Goal: Task Accomplishment & Management: Complete application form

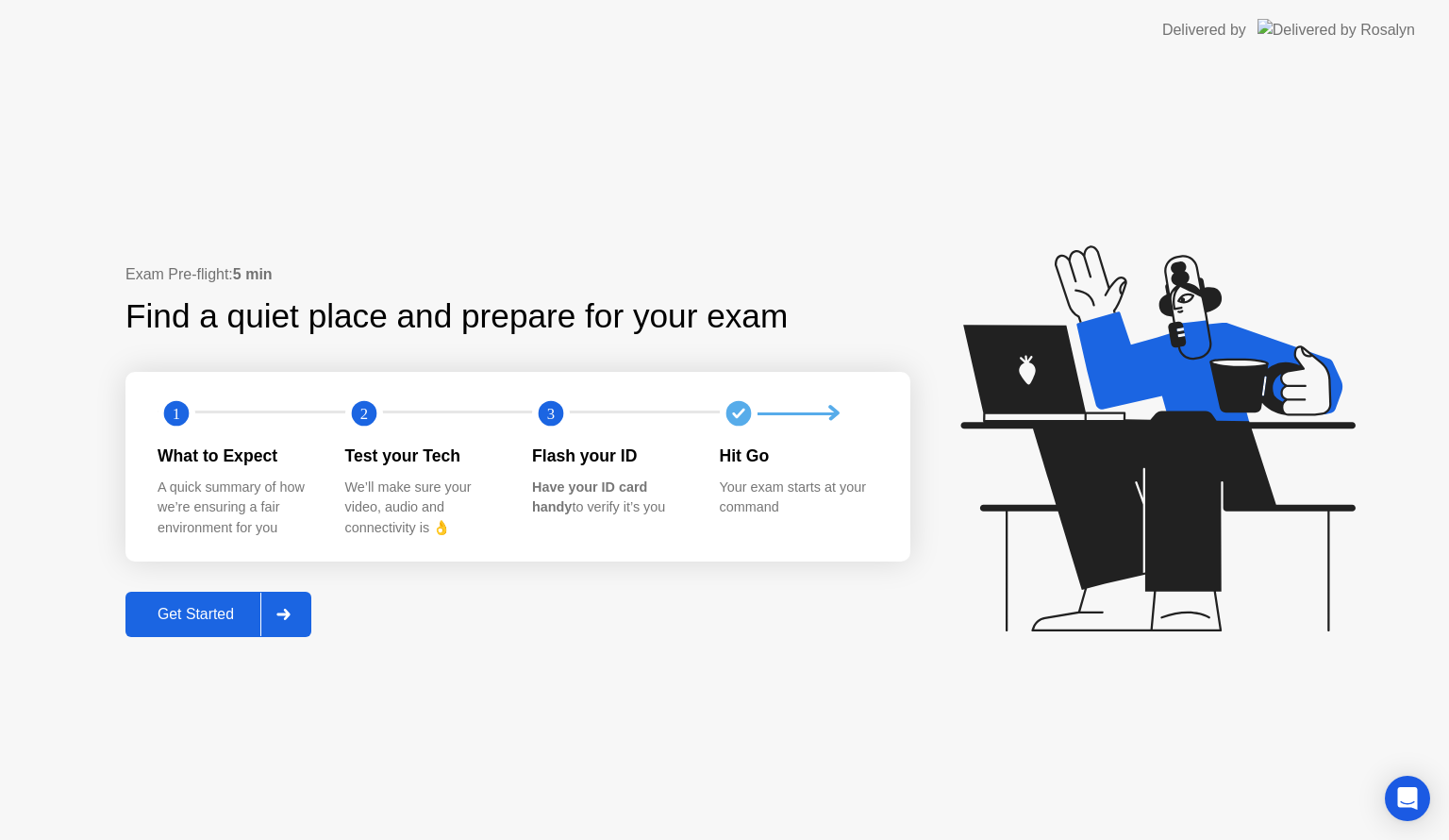
click at [214, 630] on button "Get Started" at bounding box center [218, 614] width 186 height 46
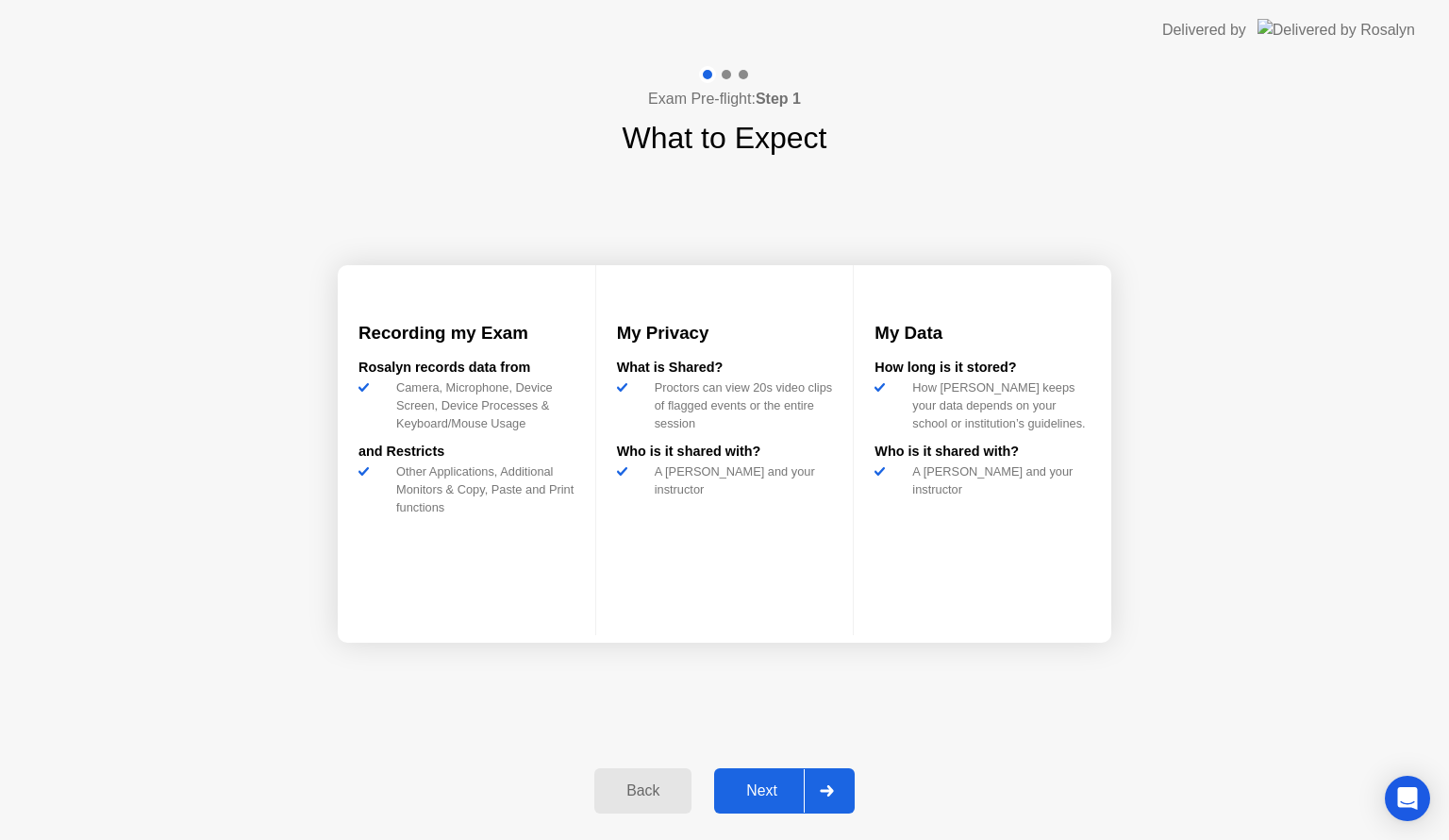
click at [748, 790] on div "Next" at bounding box center [761, 790] width 84 height 17
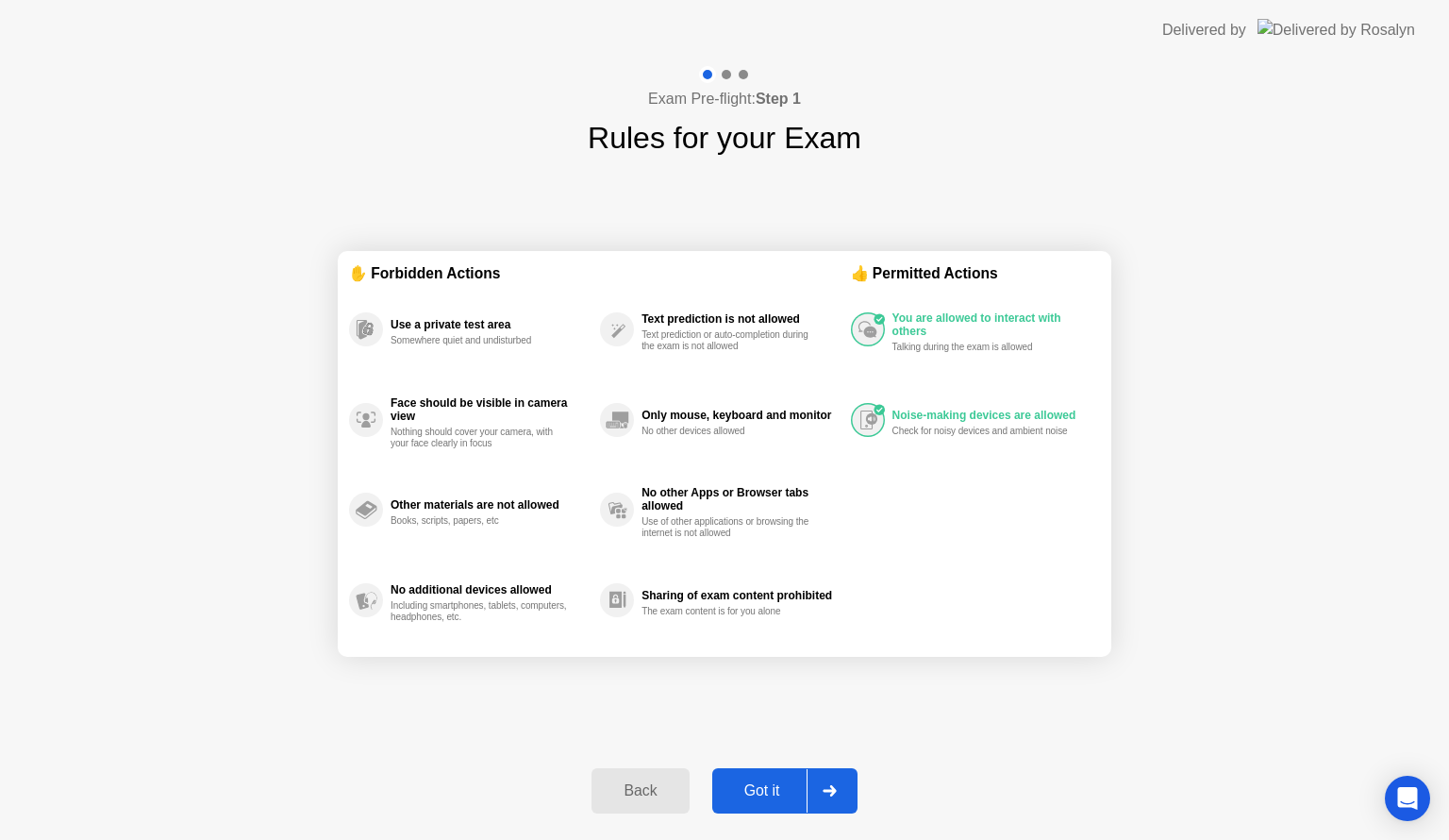
click at [770, 782] on div "Got it" at bounding box center [762, 790] width 89 height 17
select select "**********"
select select "*******"
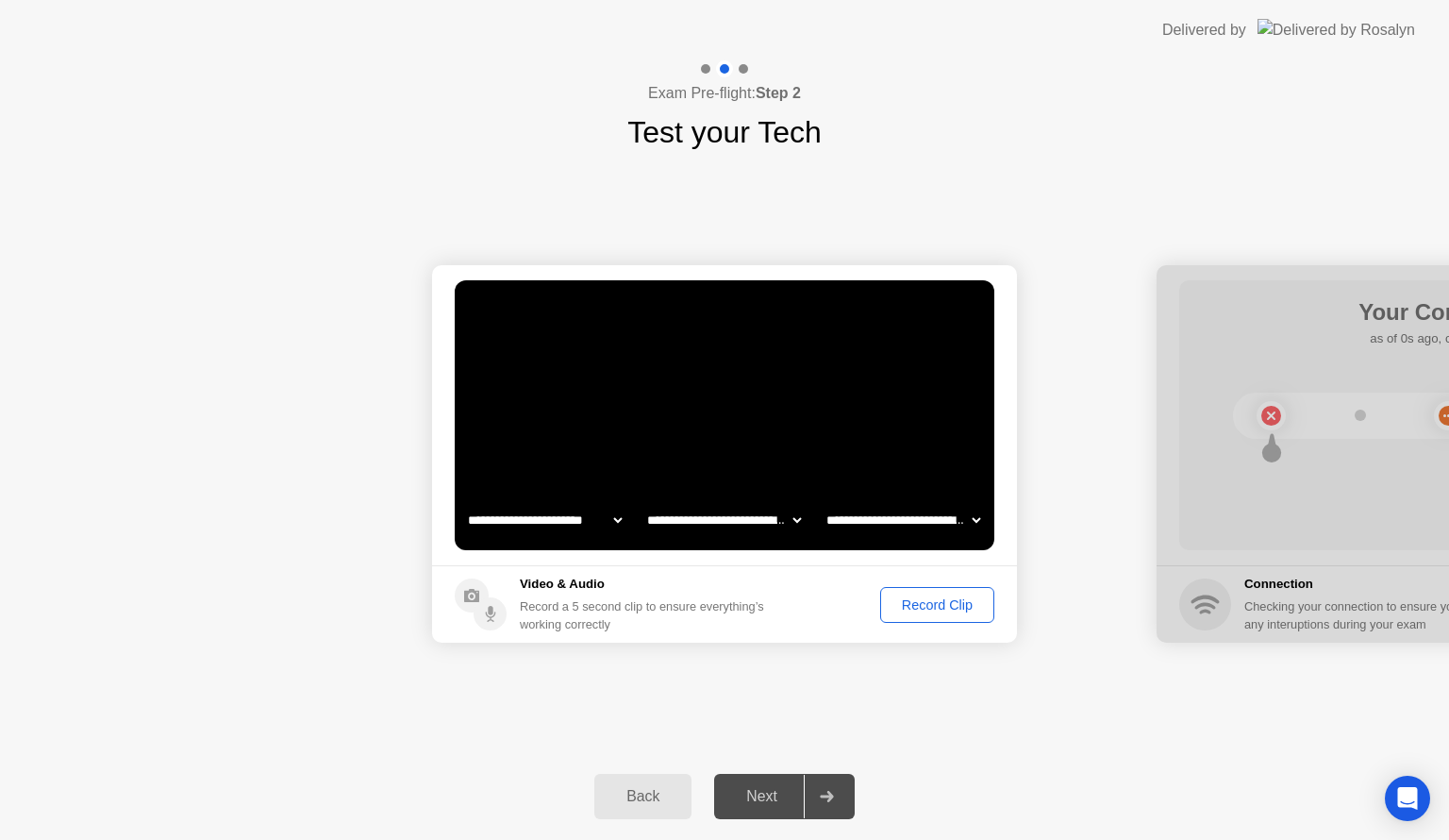
click at [755, 788] on div "Next" at bounding box center [761, 796] width 84 height 17
click at [759, 795] on div "Next" at bounding box center [761, 796] width 84 height 17
click at [959, 610] on div "Record Clip" at bounding box center [936, 604] width 101 height 15
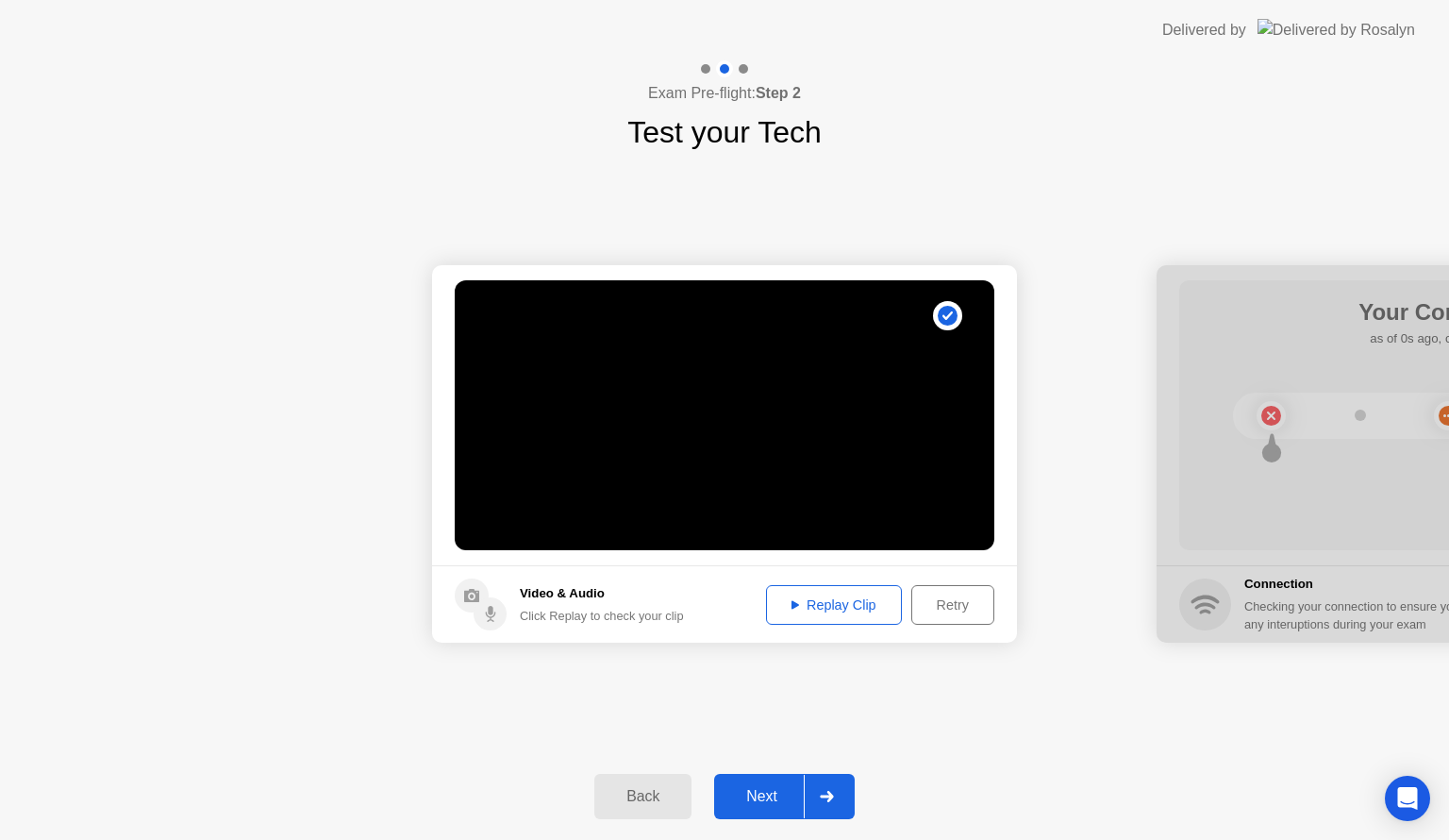
click at [737, 805] on div "Next" at bounding box center [761, 796] width 84 height 17
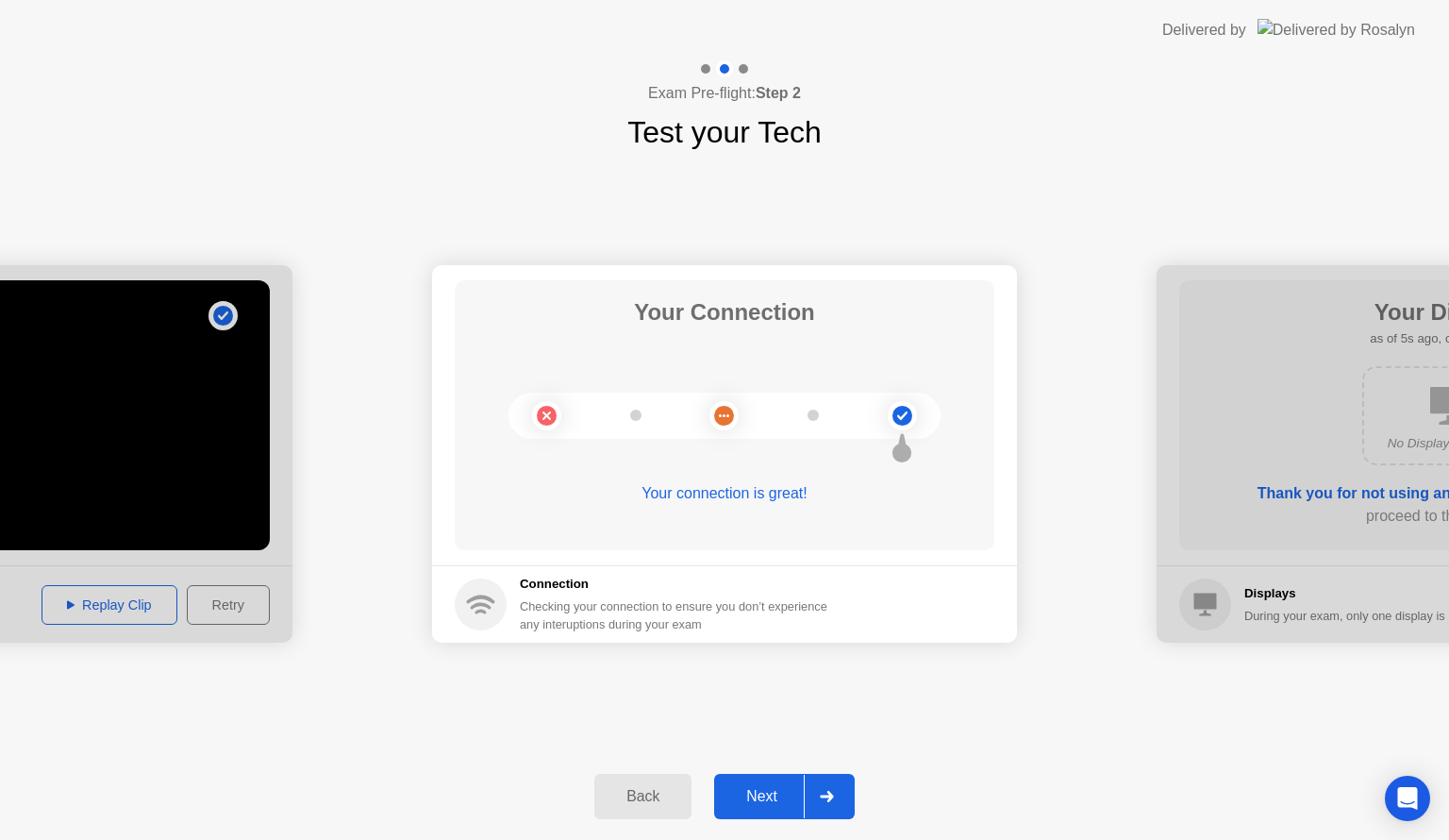
click at [749, 788] on div "Next" at bounding box center [761, 796] width 84 height 17
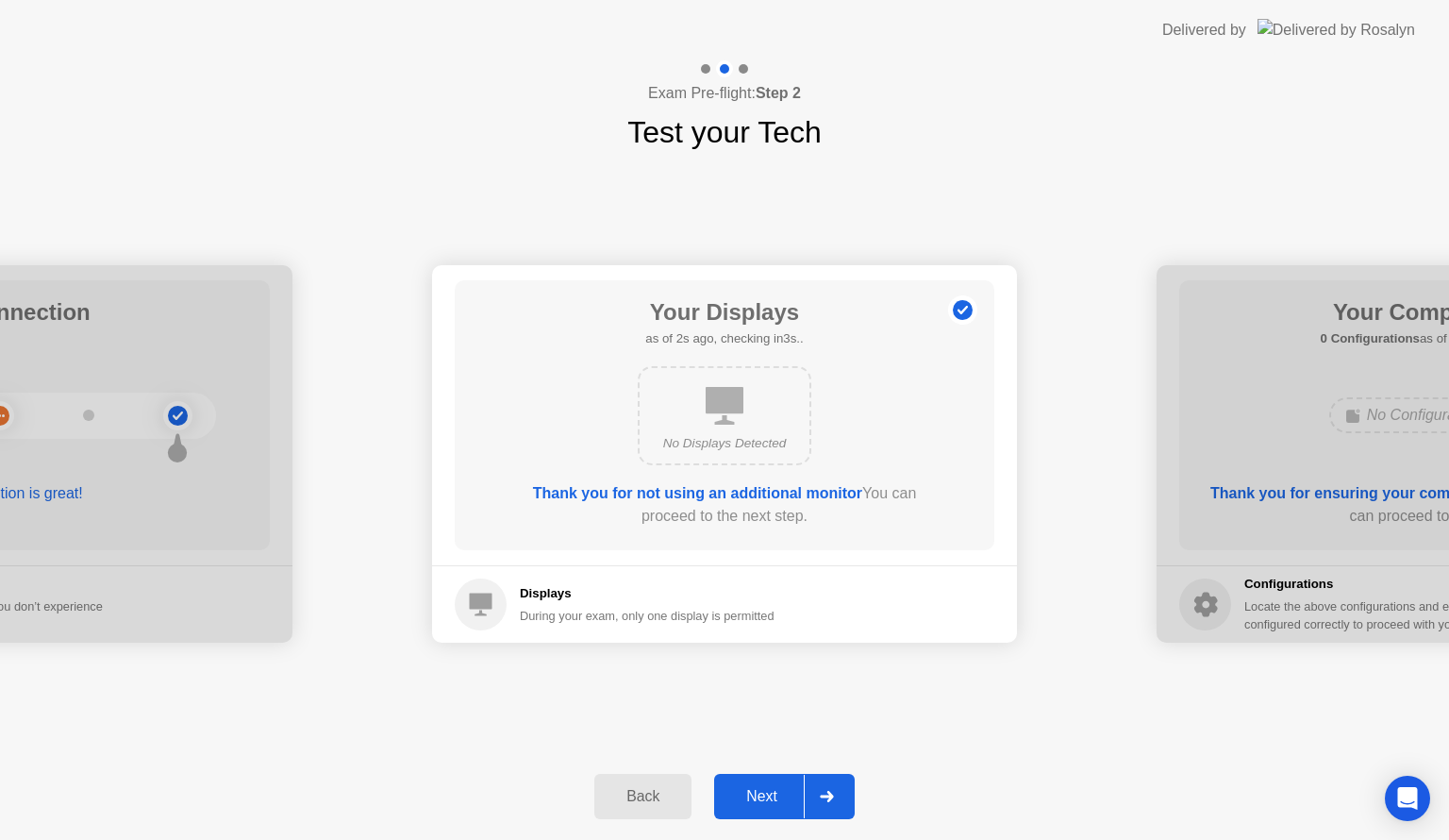
click at [758, 789] on div "Next" at bounding box center [761, 796] width 84 height 17
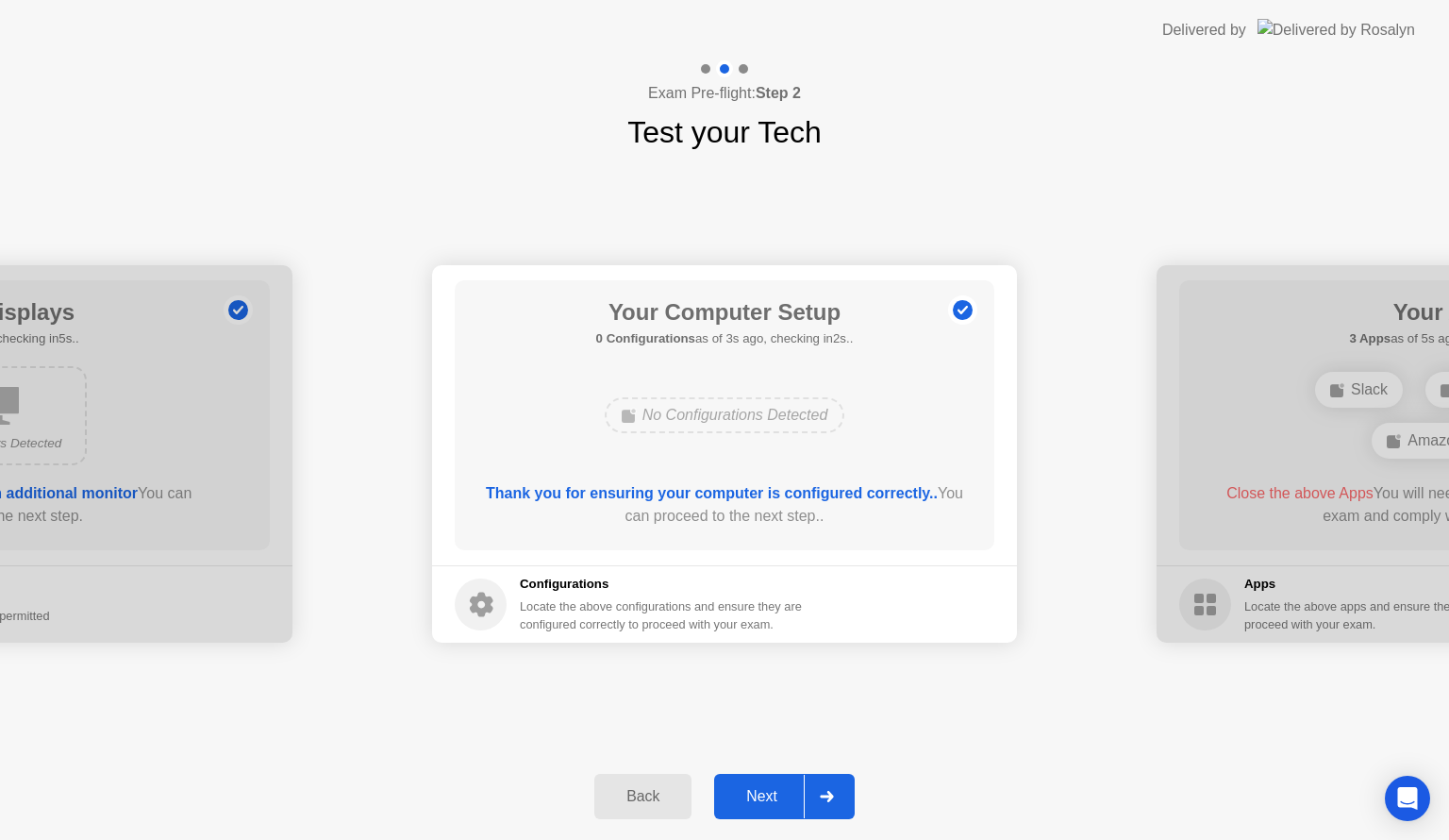
click at [746, 792] on div "Next" at bounding box center [761, 796] width 84 height 17
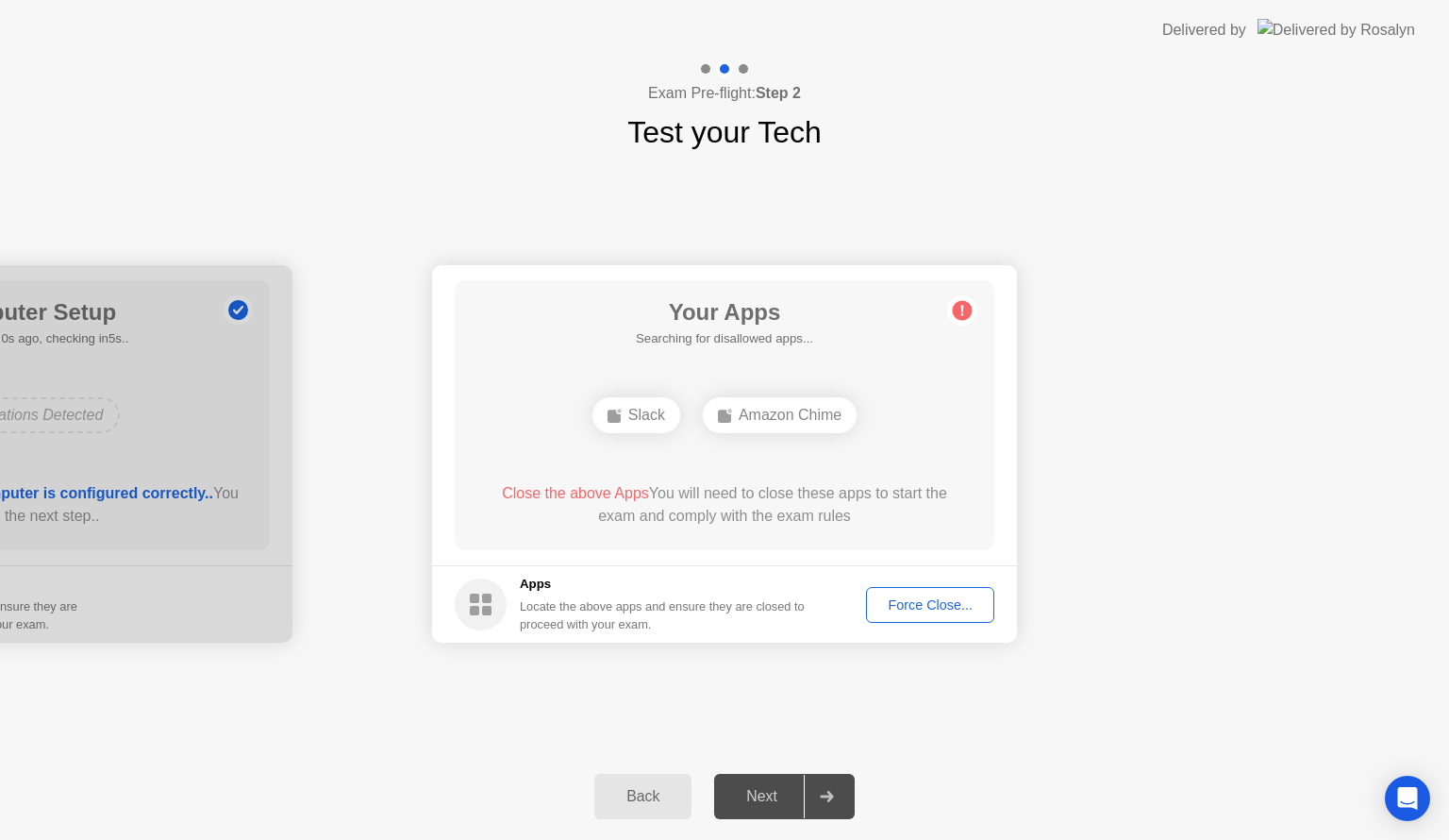
click at [988, 699] on div "**********" at bounding box center [724, 453] width 1449 height 598
click at [766, 803] on div "Next" at bounding box center [761, 796] width 84 height 17
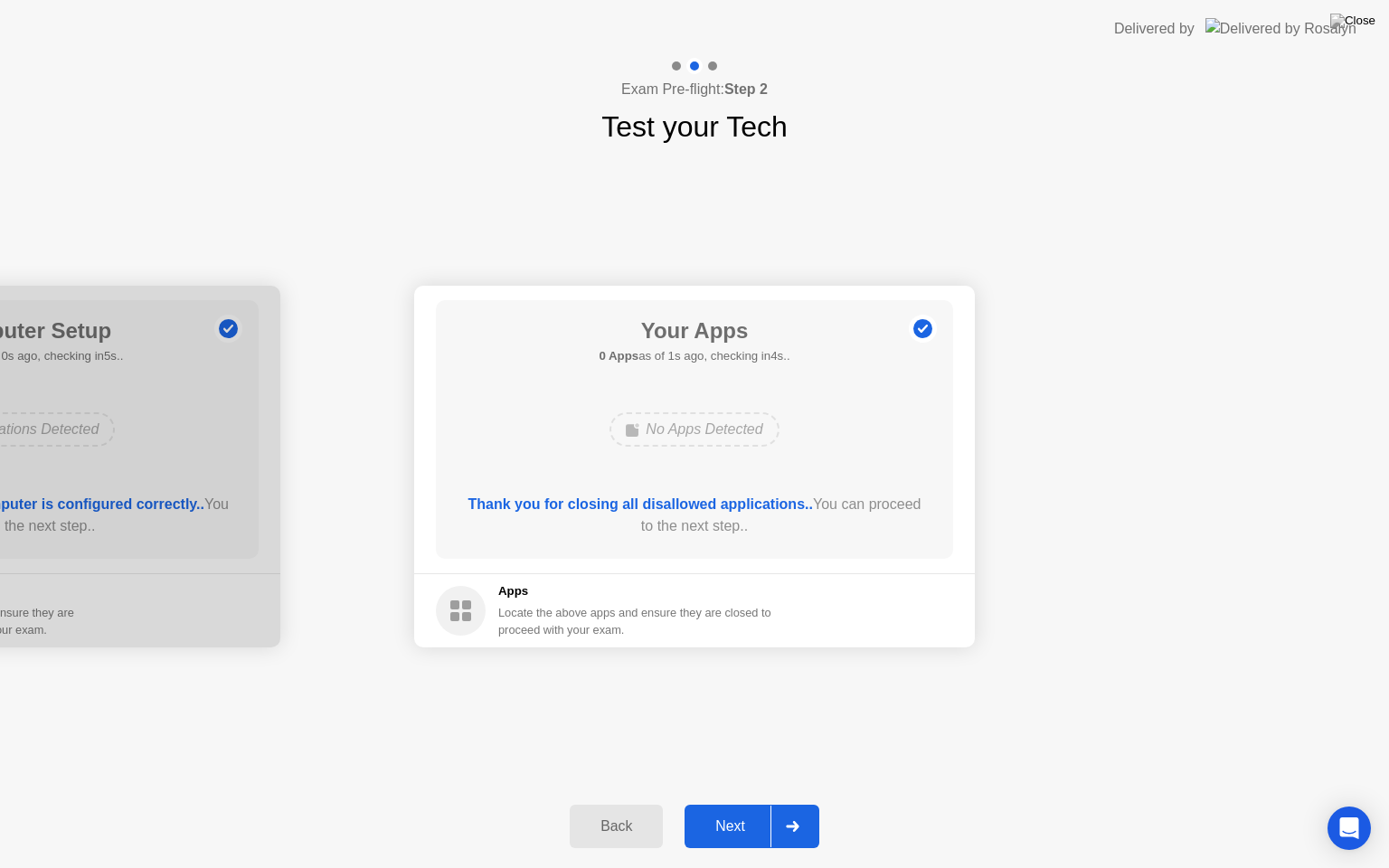
click at [724, 804] on div "Next" at bounding box center [730, 826] width 80 height 16
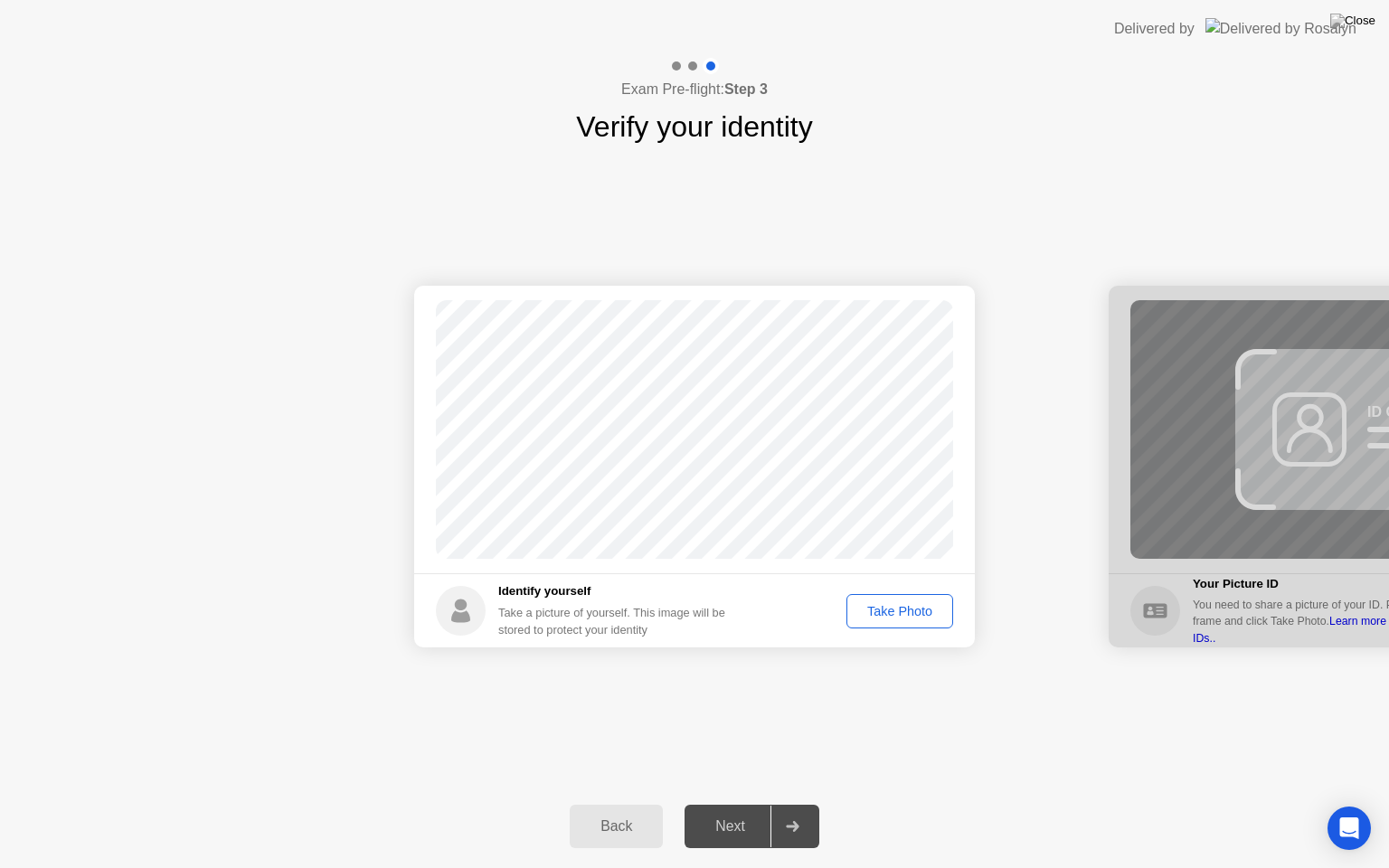
click at [913, 615] on div "Take Photo" at bounding box center [900, 610] width 94 height 14
click at [726, 804] on div "Next" at bounding box center [730, 826] width 80 height 16
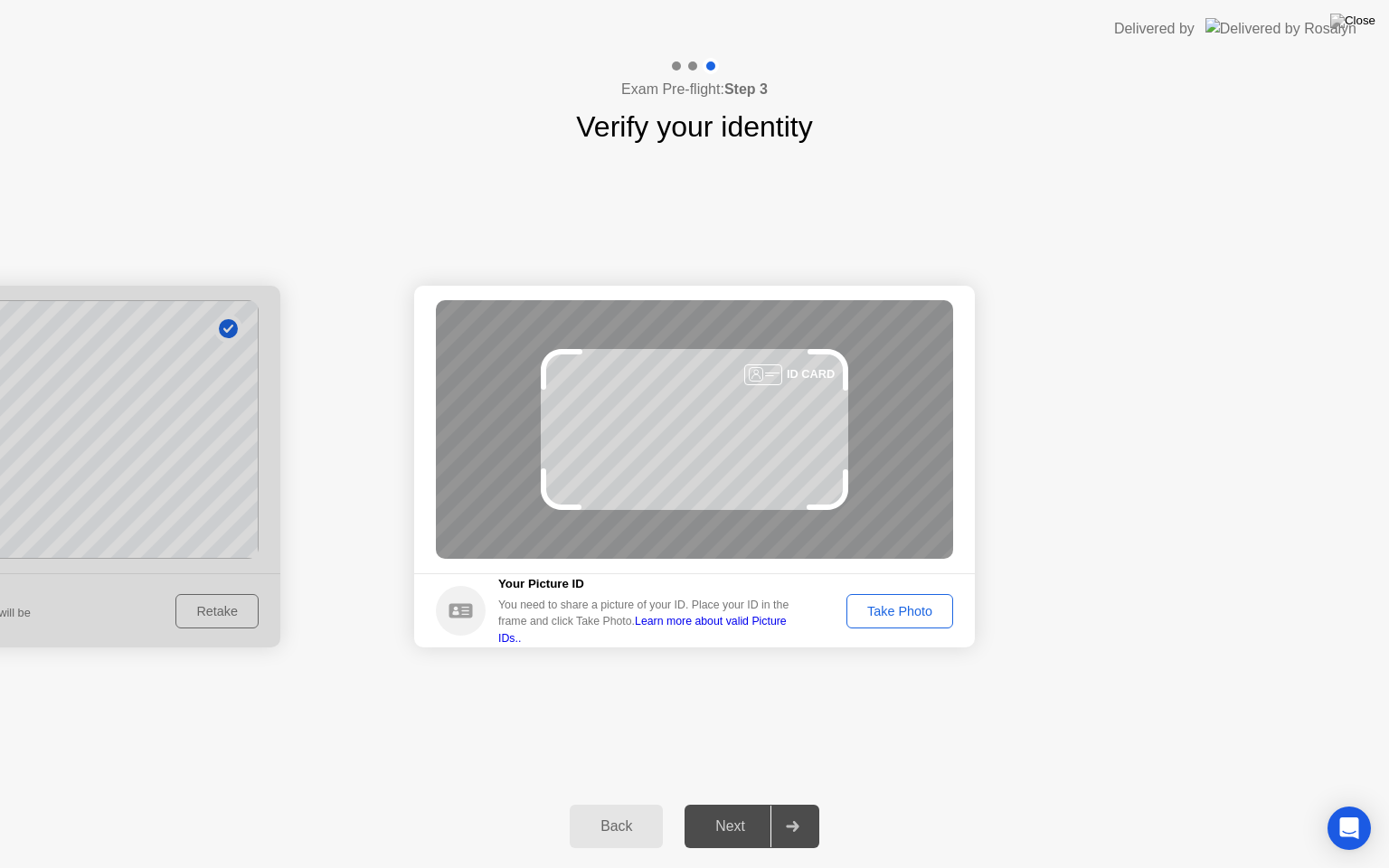
click at [885, 615] on div "Take Photo" at bounding box center [900, 610] width 94 height 14
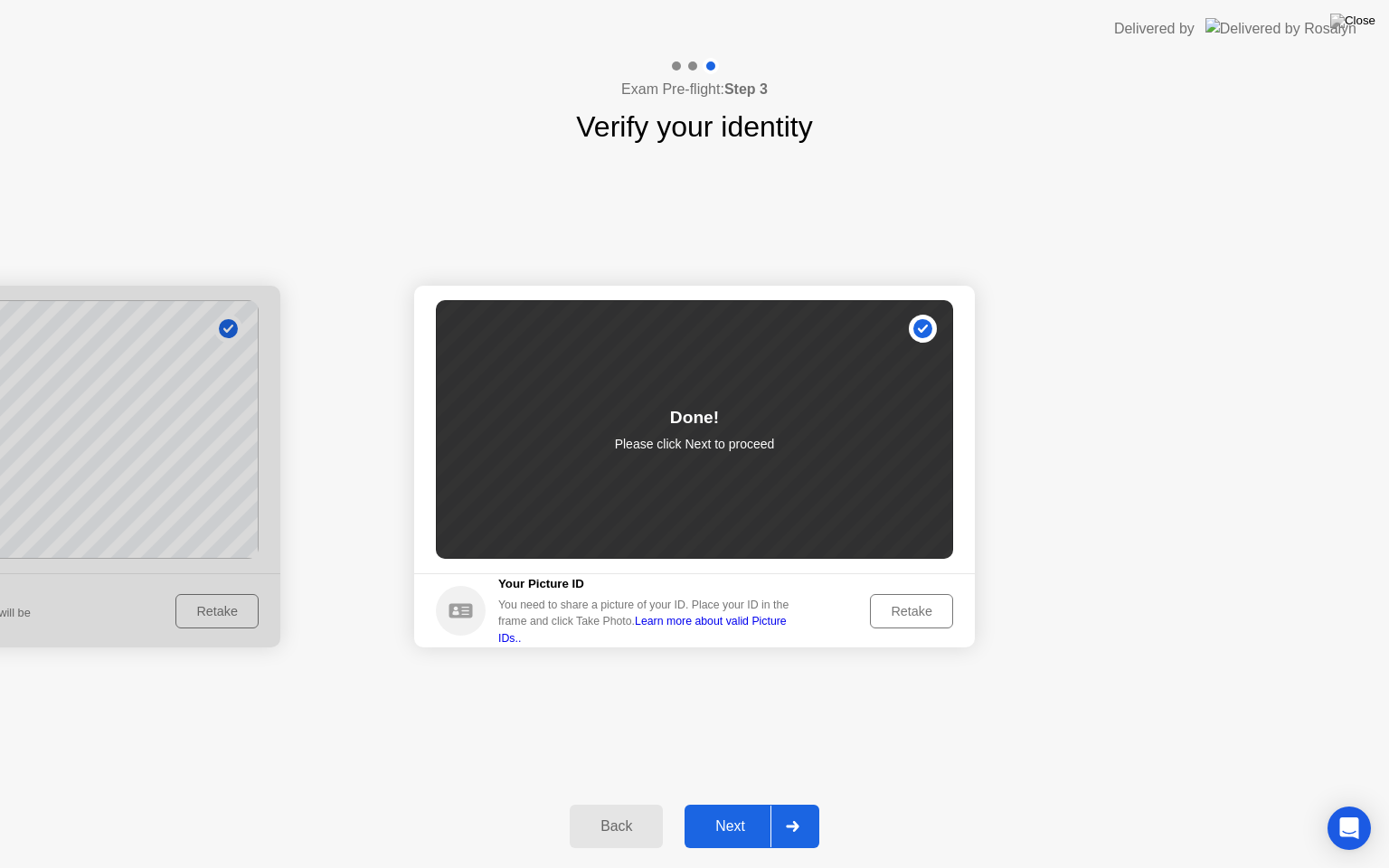
click at [733, 804] on div "Next" at bounding box center [730, 826] width 80 height 16
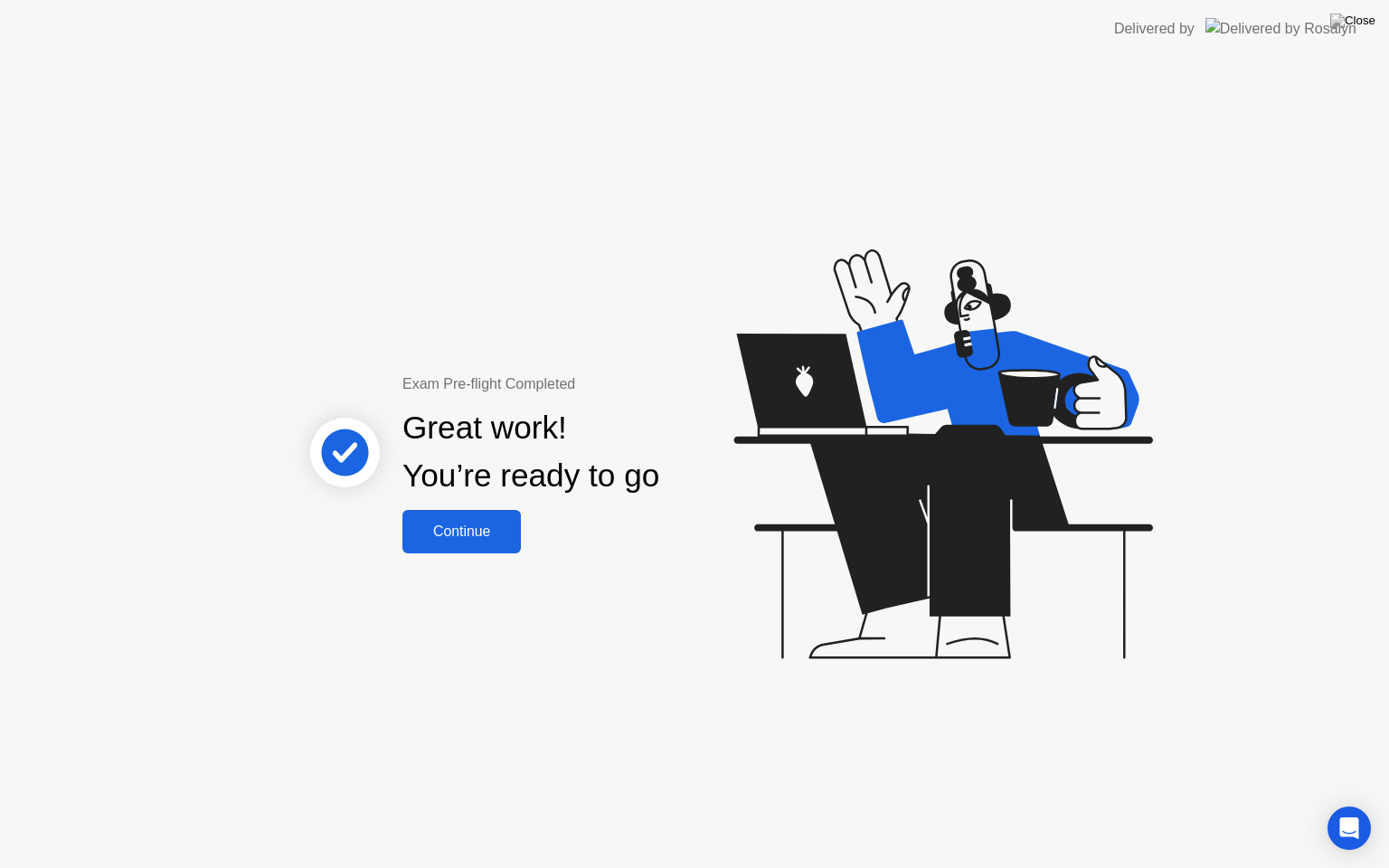
click at [466, 524] on div "Continue" at bounding box center [462, 531] width 108 height 16
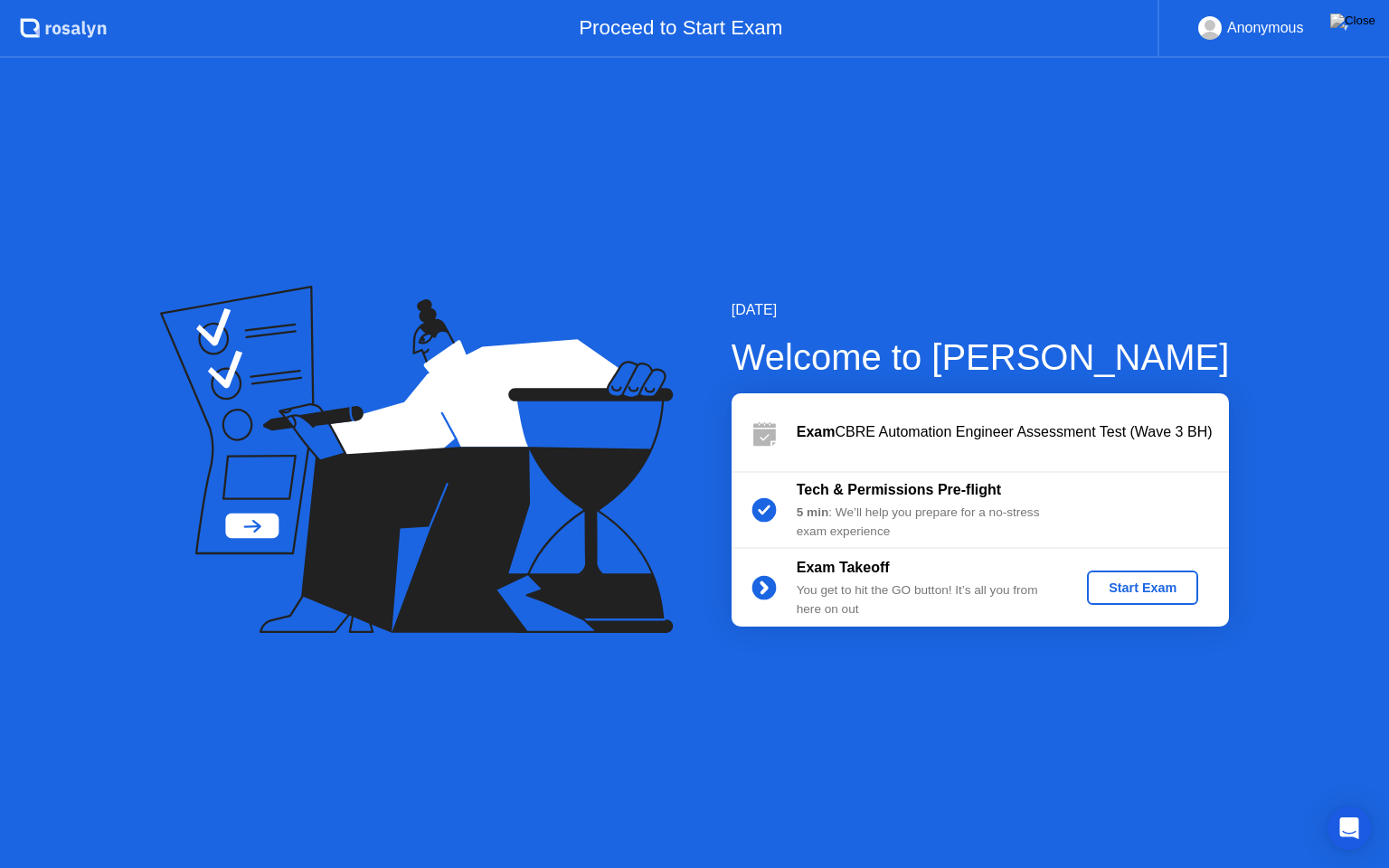
click at [1125, 591] on div "Start Exam" at bounding box center [1142, 588] width 96 height 14
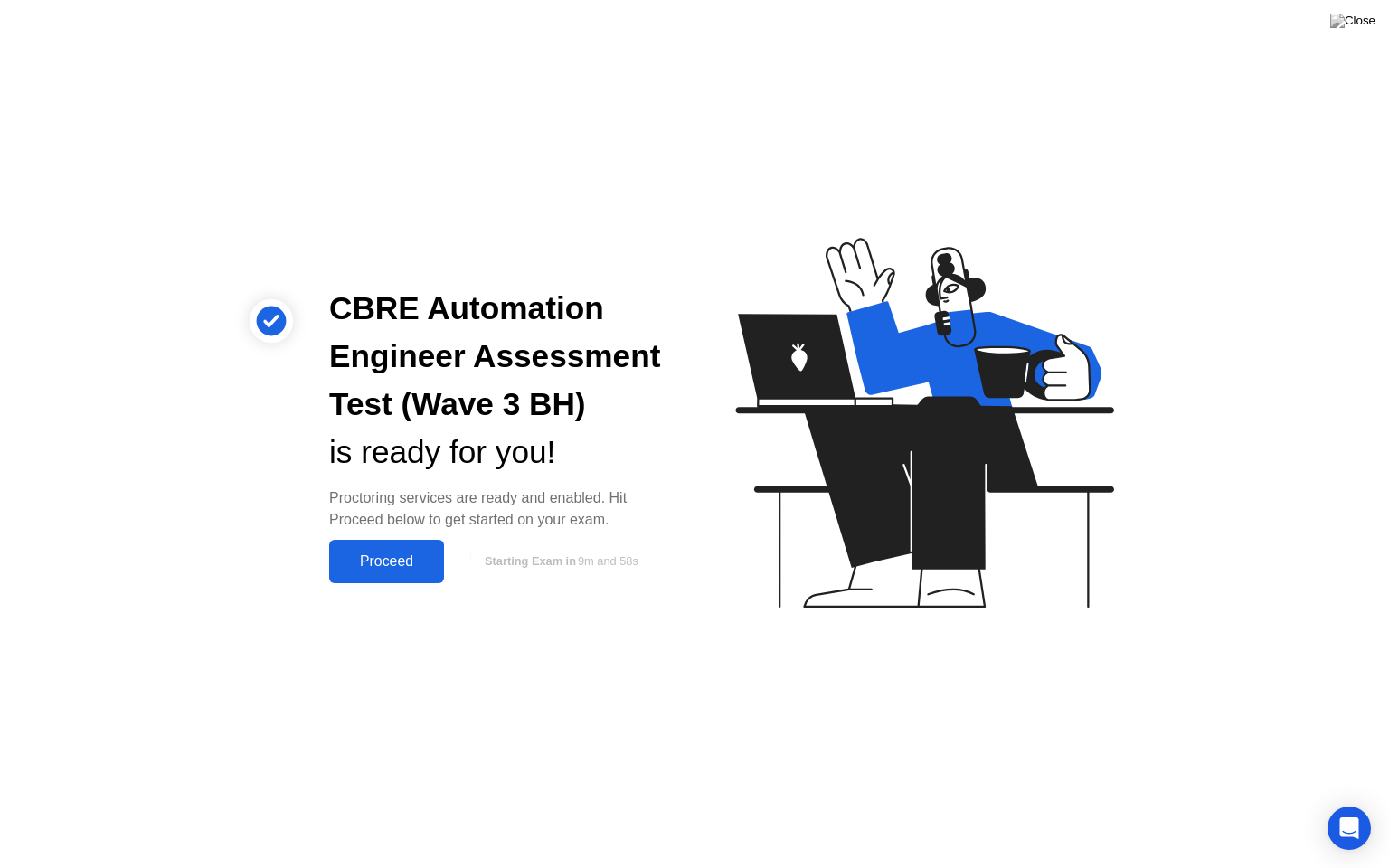
click at [378, 561] on div "Proceed" at bounding box center [386, 561] width 104 height 16
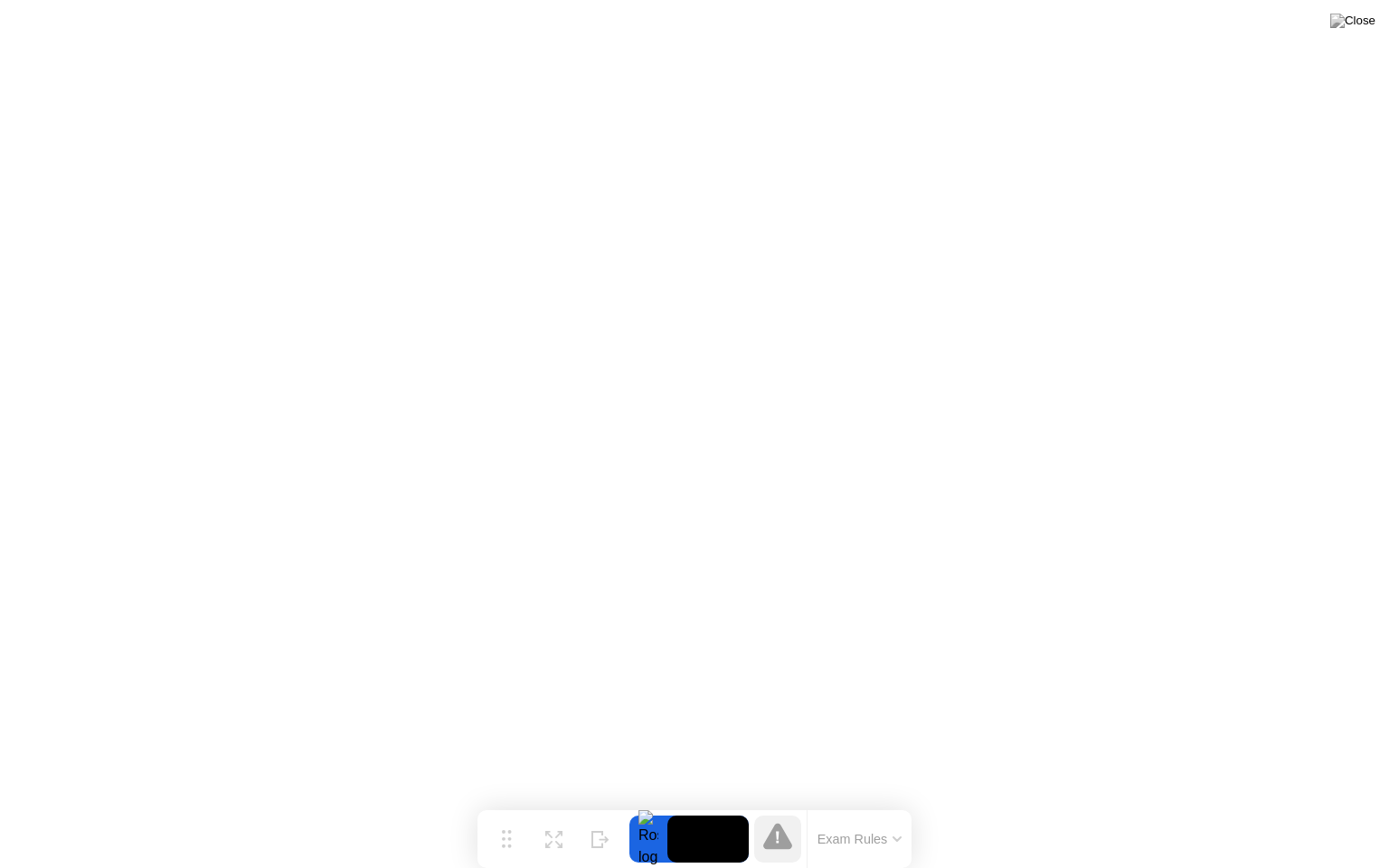
click at [844, 804] on button "Exam Rules" at bounding box center [860, 838] width 96 height 16
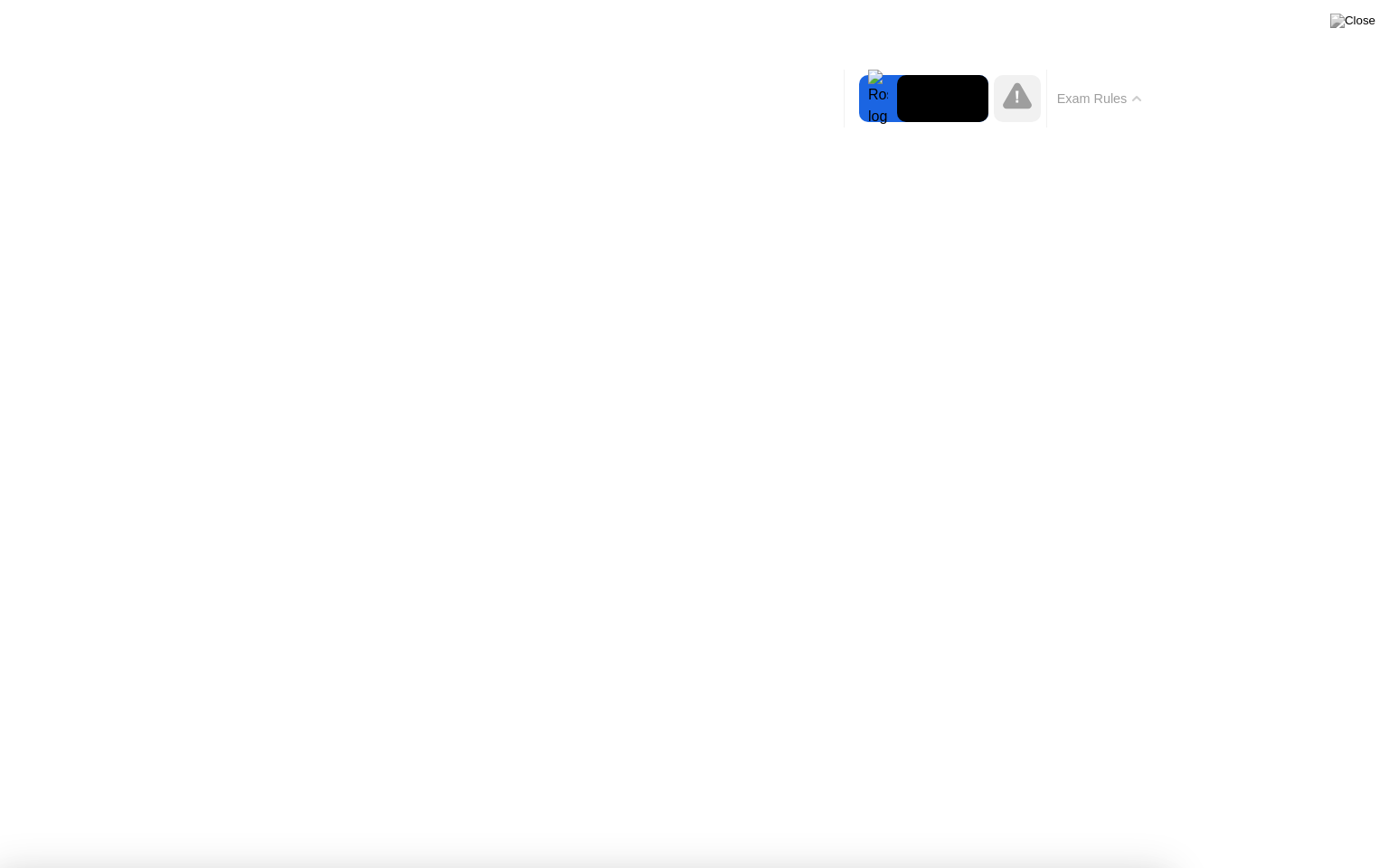
click at [883, 96] on div at bounding box center [879, 98] width 38 height 47
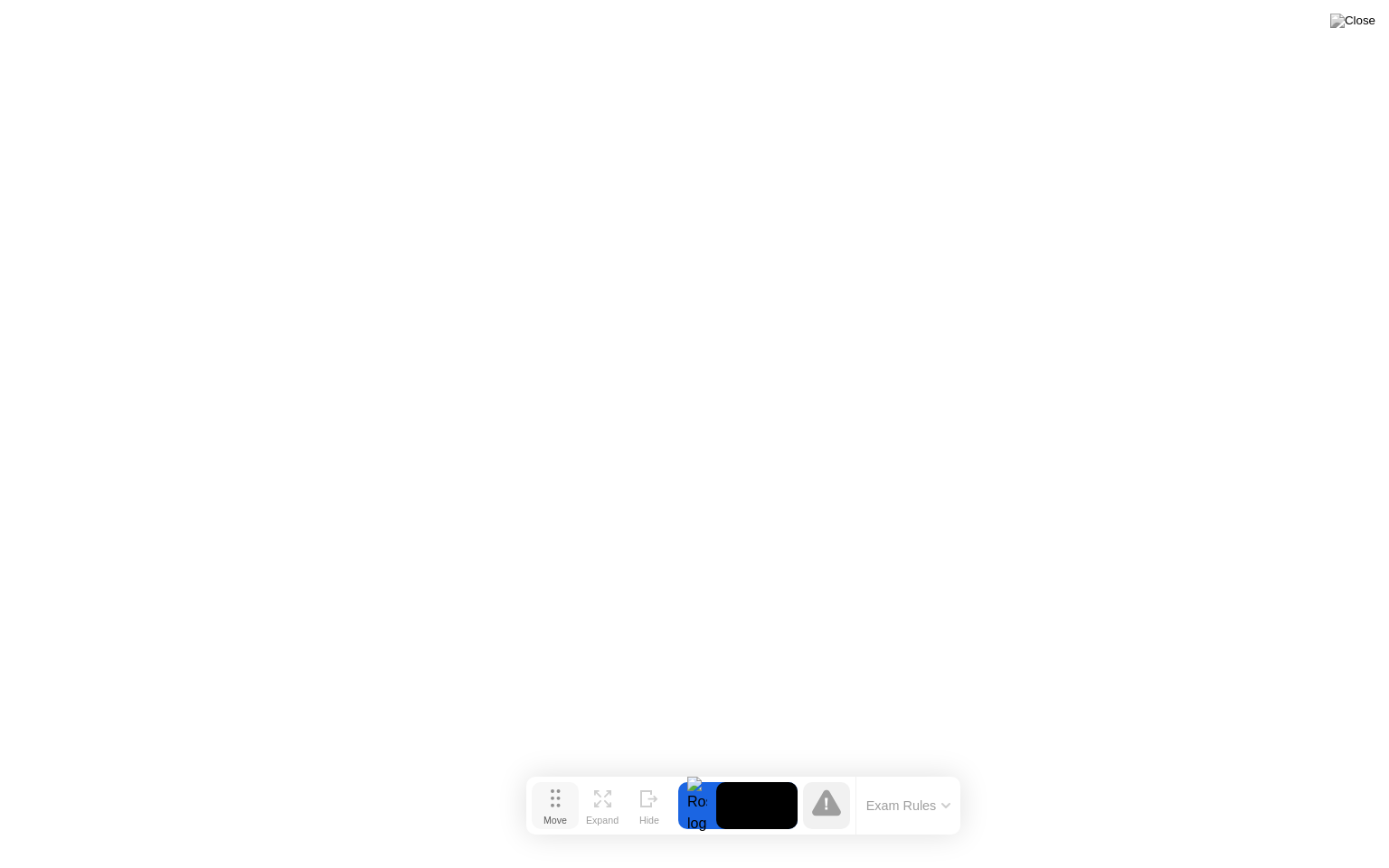
drag, startPoint x: 505, startPoint y: 833, endPoint x: 553, endPoint y: 799, distance: 58.8
click at [553, 799] on icon at bounding box center [555, 798] width 10 height 18
click at [1368, 20] on img at bounding box center [1353, 20] width 45 height 14
click at [1372, 22] on img at bounding box center [1353, 20] width 45 height 14
